Goal: Transaction & Acquisition: Book appointment/travel/reservation

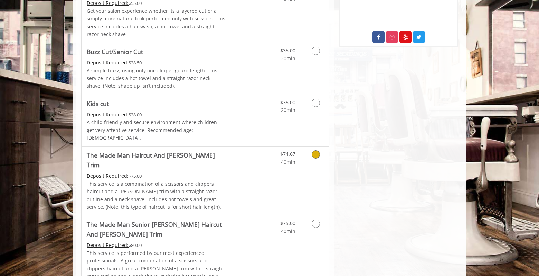
scroll to position [386, 0]
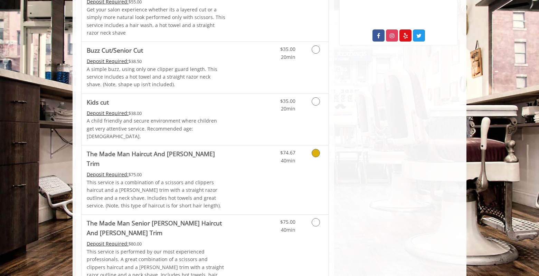
click at [171, 178] on p "This service is a combination of a scissors and clippers haircut and a [PERSON_…" at bounding box center [156, 193] width 139 height 31
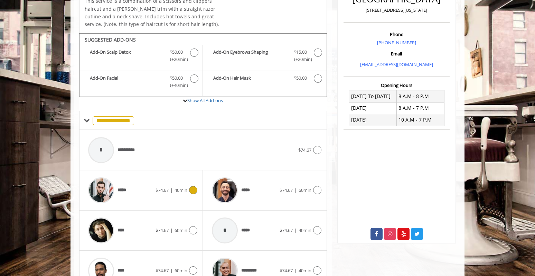
scroll to position [211, 0]
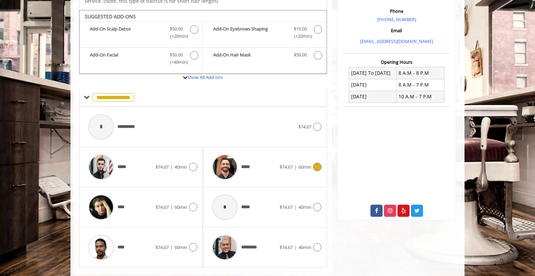
click at [313, 162] on div at bounding box center [317, 166] width 10 height 8
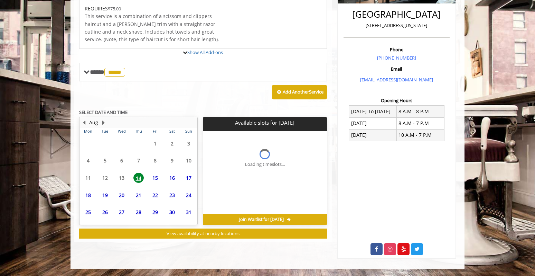
scroll to position [209, 0]
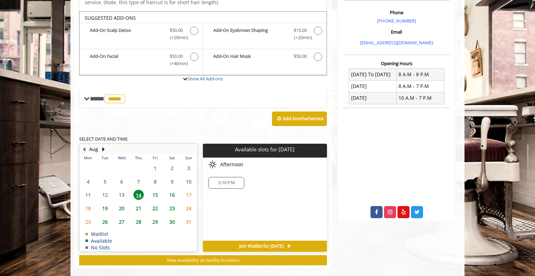
click at [231, 177] on div "3:10 PM" at bounding box center [226, 183] width 36 height 12
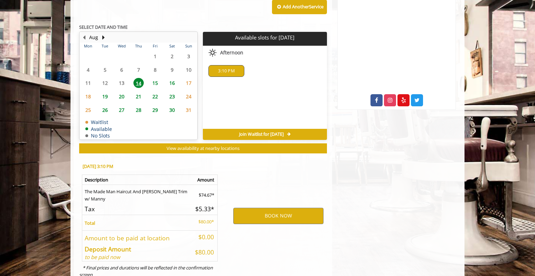
scroll to position [334, 0]
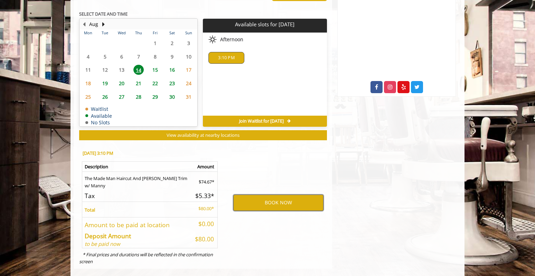
click at [296, 194] on button "BOOK NOW" at bounding box center [278, 202] width 90 height 16
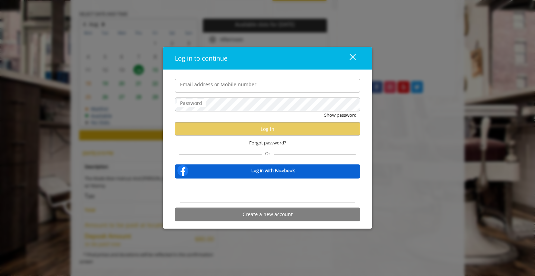
type input "**********"
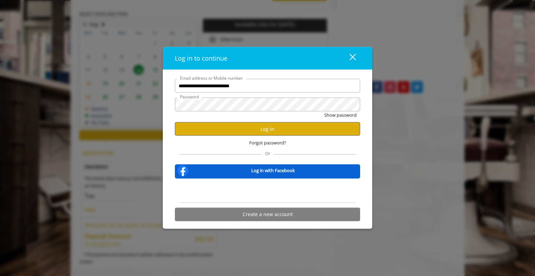
scroll to position [0, 0]
click at [261, 129] on button "Log in" at bounding box center [267, 128] width 185 height 13
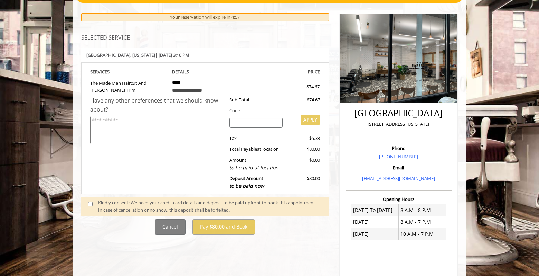
scroll to position [97, 0]
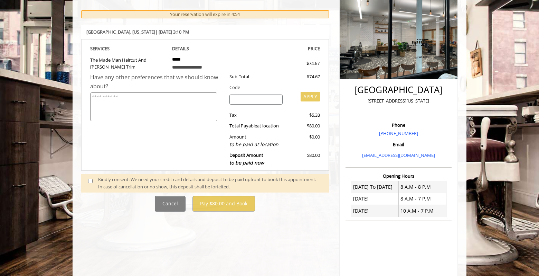
click at [188, 231] on div "**********" at bounding box center [205, 158] width 258 height 351
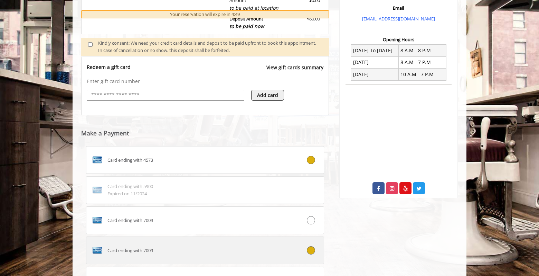
click at [277, 241] on label "Card ending with 7009" at bounding box center [205, 250] width 238 height 28
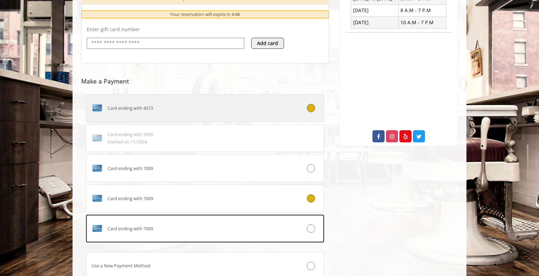
scroll to position [339, 0]
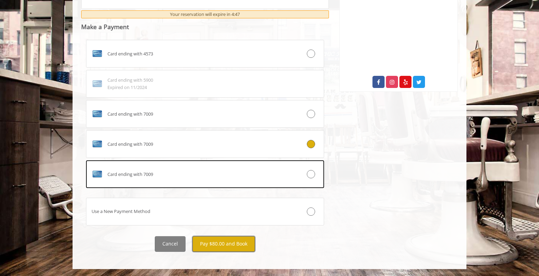
click at [232, 244] on button "Pay $80.00 and Book" at bounding box center [224, 244] width 63 height 16
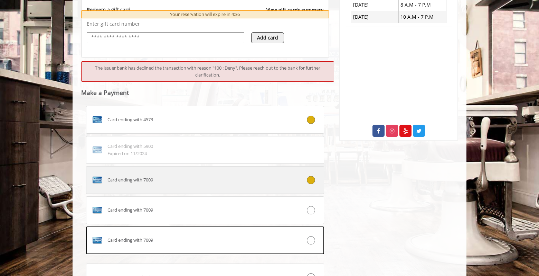
scroll to position [356, 0]
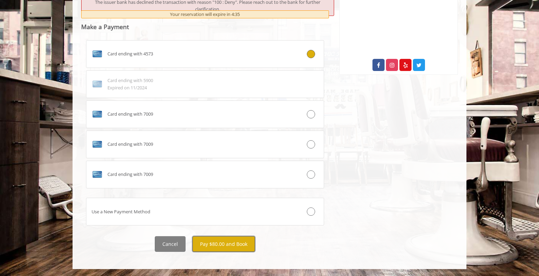
click at [227, 244] on button "Pay $80.00 and Book" at bounding box center [224, 244] width 63 height 16
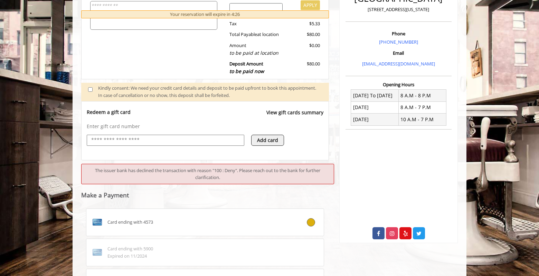
scroll to position [300, 0]
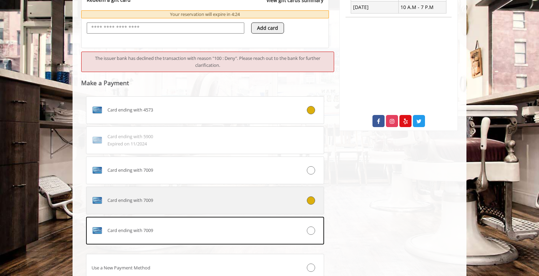
click at [238, 198] on div "Card ending with 7009" at bounding box center [185, 200] width 198 height 11
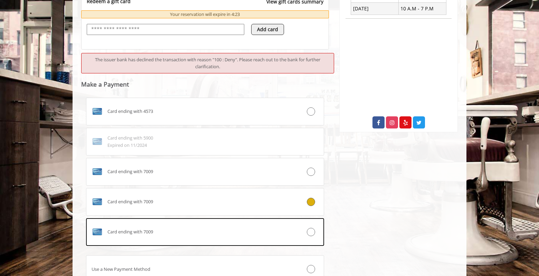
scroll to position [356, 0]
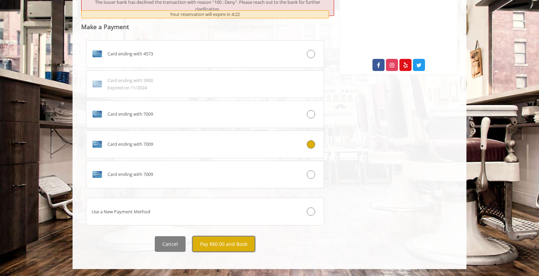
click at [233, 244] on button "Pay $80.00 and Book" at bounding box center [224, 244] width 63 height 16
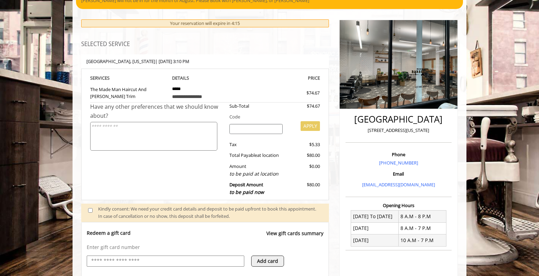
scroll to position [194, 0]
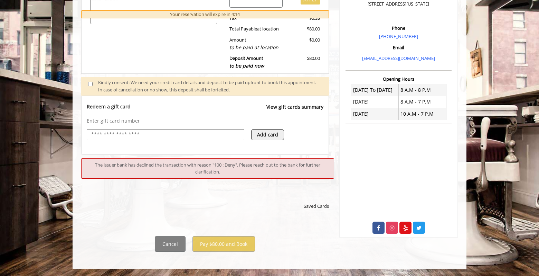
click at [229, 187] on h5 at bounding box center [205, 189] width 248 height 7
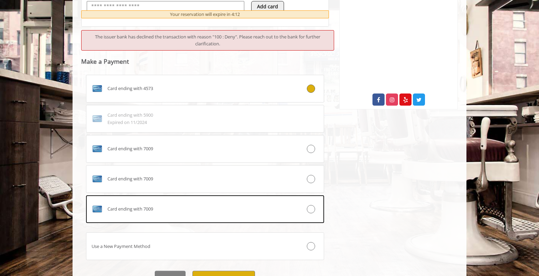
scroll to position [322, 0]
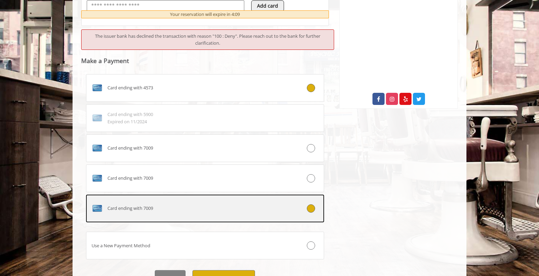
click at [312, 207] on icon at bounding box center [311, 208] width 8 height 8
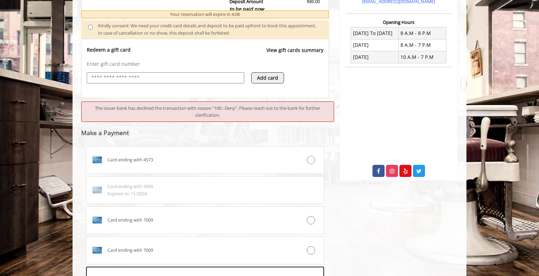
scroll to position [356, 0]
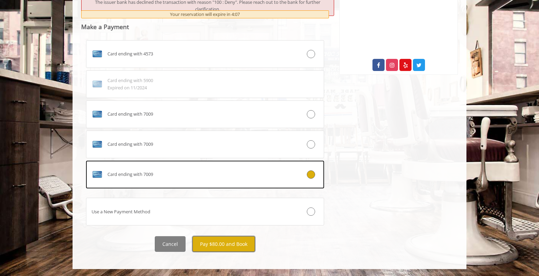
click at [233, 246] on button "Pay $80.00 and Book" at bounding box center [224, 244] width 63 height 16
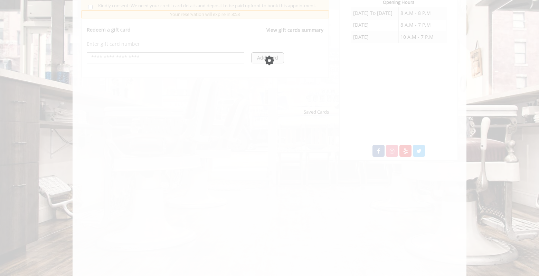
scroll to position [271, 0]
